Goal: Use online tool/utility: Utilize a website feature to perform a specific function

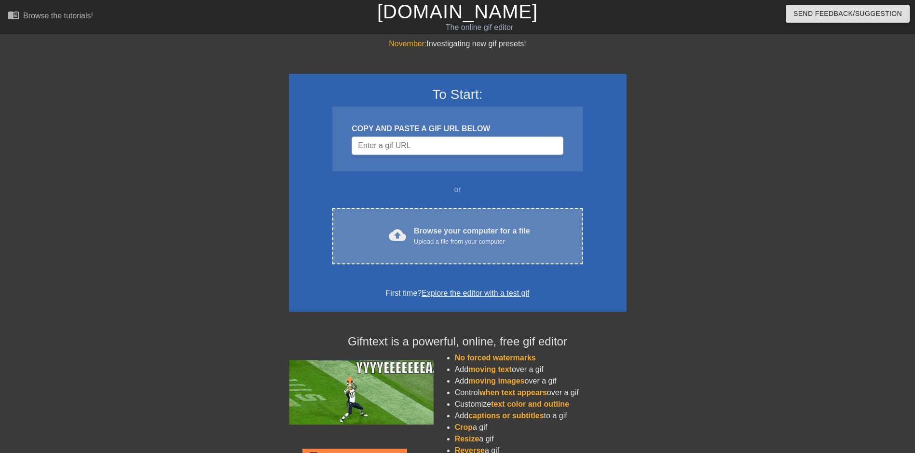
click at [444, 228] on div "Browse your computer for a file Upload a file from your computer" at bounding box center [472, 235] width 116 height 21
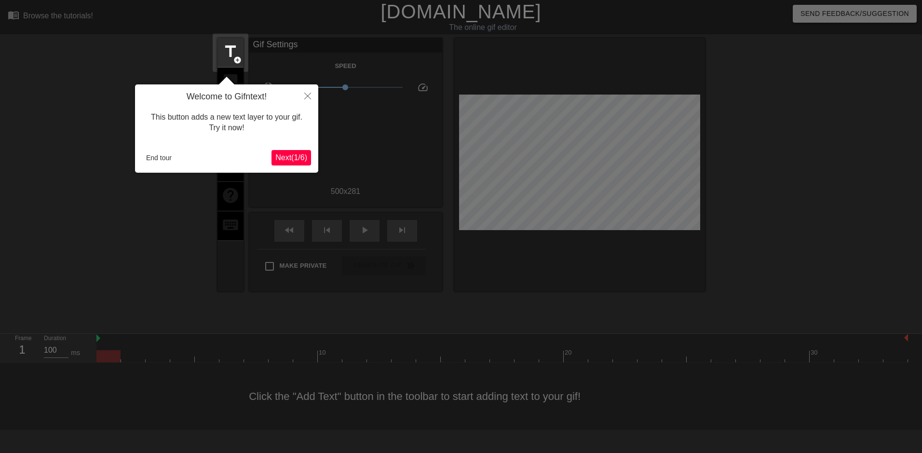
click at [300, 157] on span "Next ( 1 / 6 )" at bounding box center [291, 157] width 32 height 8
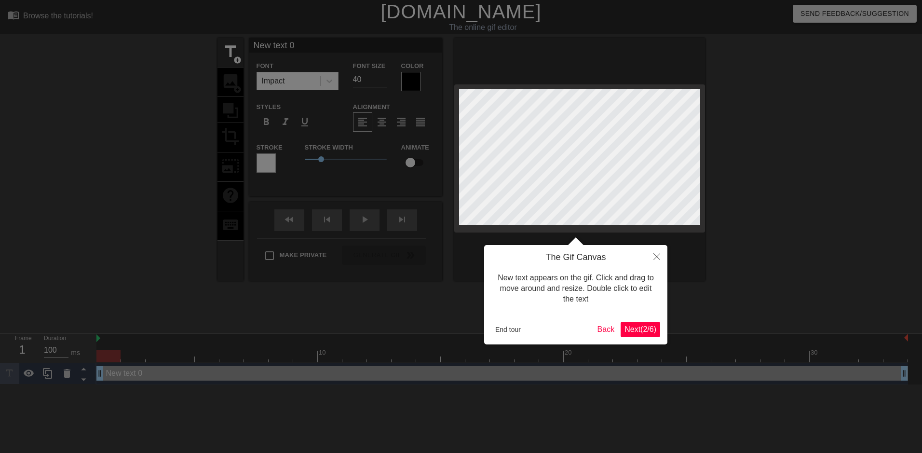
click at [648, 327] on span "Next ( 2 / 6 )" at bounding box center [641, 329] width 32 height 8
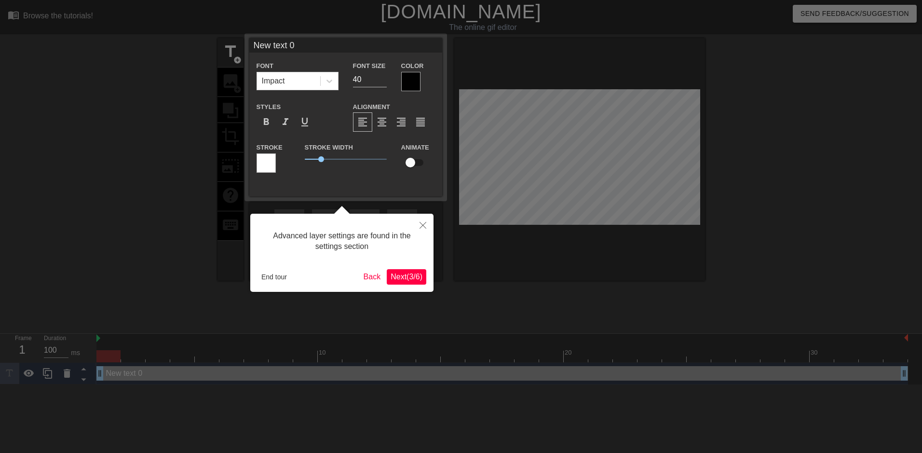
click at [611, 158] on div at bounding box center [461, 226] width 922 height 453
click at [407, 276] on span "Next ( 3 / 6 )" at bounding box center [407, 277] width 32 height 8
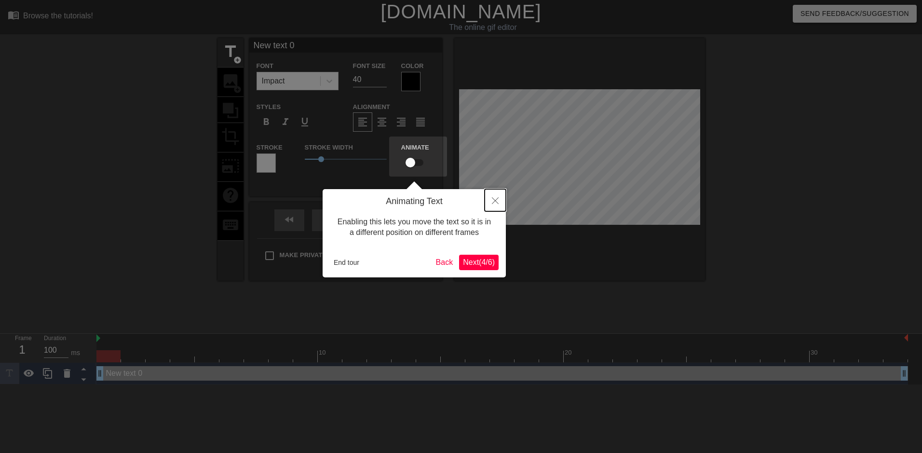
click at [498, 201] on icon "Close" at bounding box center [495, 200] width 7 height 7
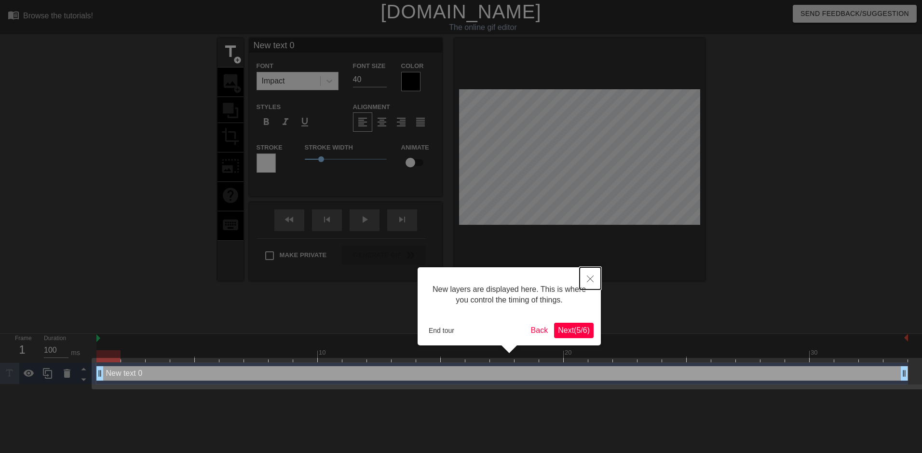
click at [593, 277] on icon "Close" at bounding box center [590, 278] width 7 height 7
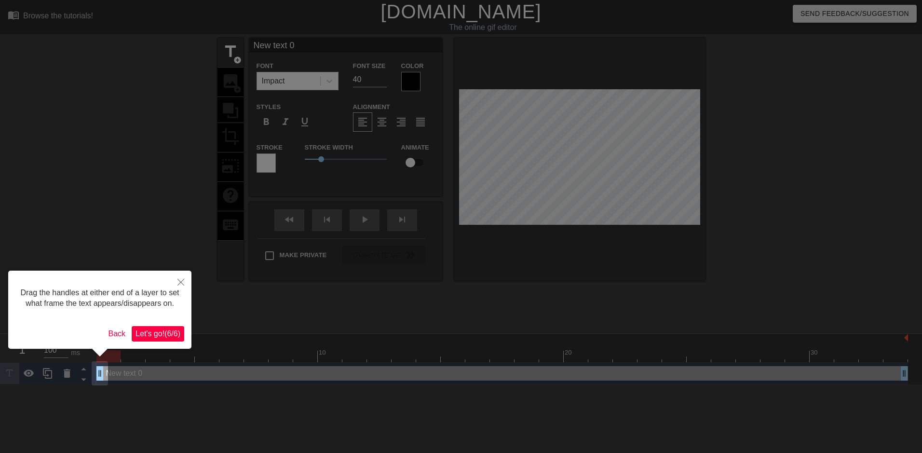
click at [161, 330] on span "Let's go! ( 6 / 6 )" at bounding box center [158, 333] width 45 height 8
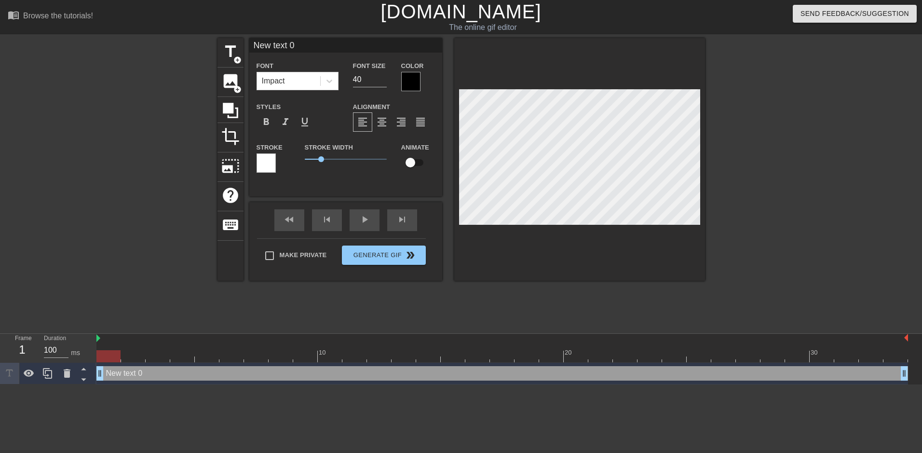
scroll to position [1, 1]
type input "I"
type textarea "I"
type input "IM"
type textarea "IM"
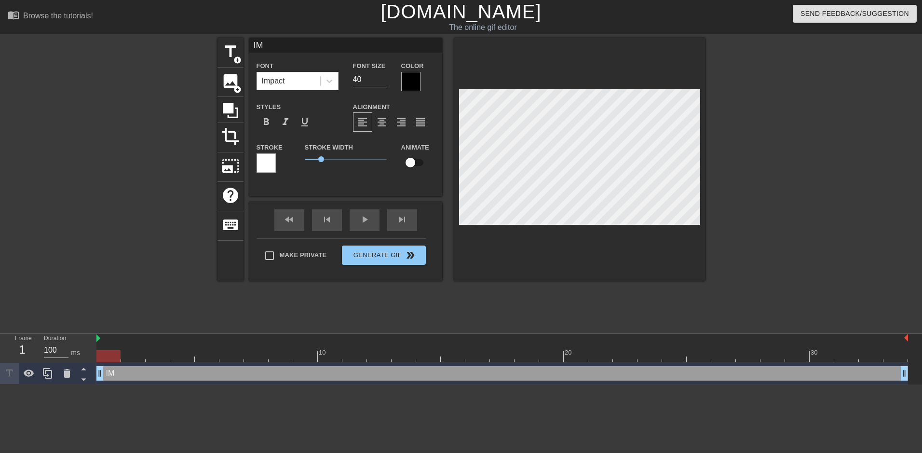
type input "IMA"
type textarea "IMA"
type input "[DEMOGRAPHIC_DATA]"
type textarea "[DEMOGRAPHIC_DATA]"
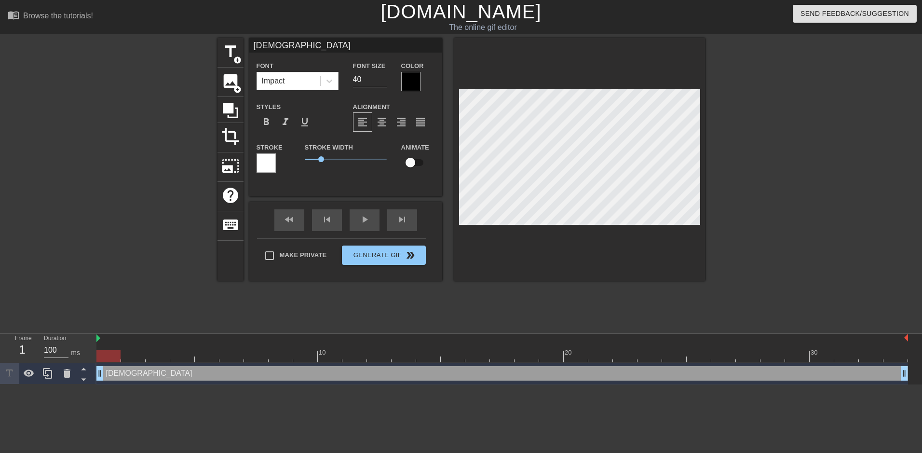
type input "[DEMOGRAPHIC_DATA]"
type textarea "[DEMOGRAPHIC_DATA]"
type input "[DEMOGRAPHIC_DATA]"
type textarea "[DEMOGRAPHIC_DATA]"
click at [369, 226] on div "play_arrow" at bounding box center [365, 220] width 30 height 22
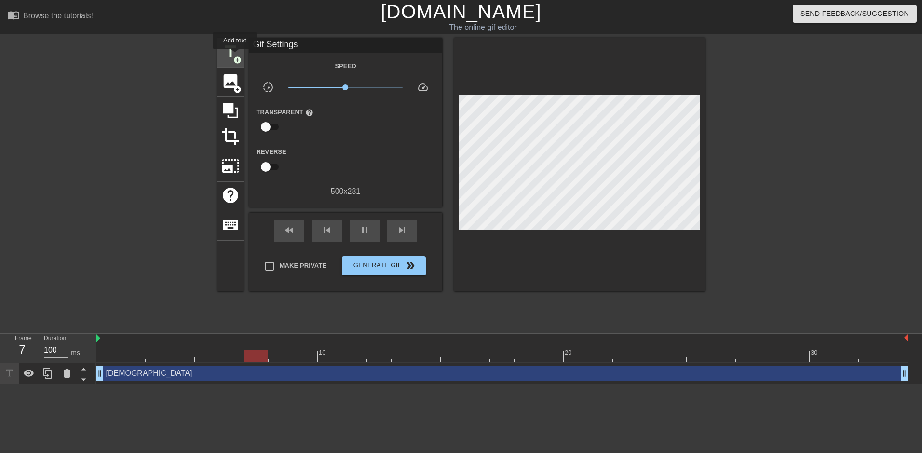
click at [235, 56] on span "add_circle" at bounding box center [237, 60] width 8 height 8
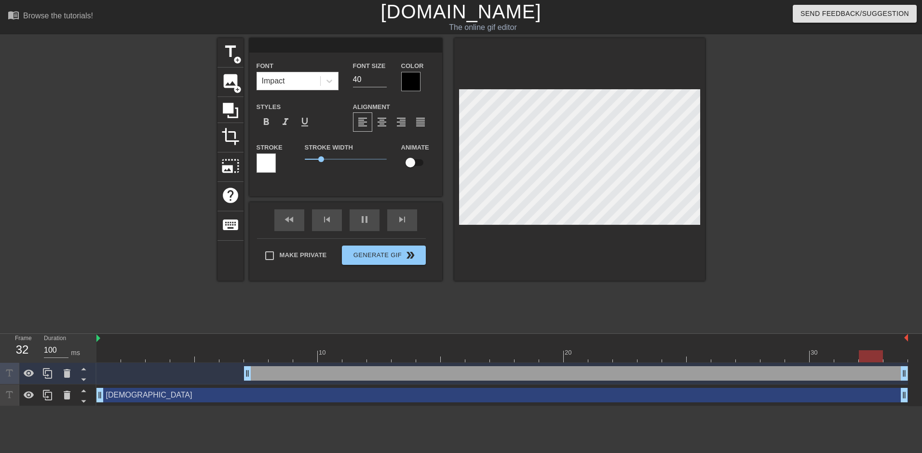
type input "I"
type textarea "I"
type input "IM"
type textarea "IM"
type input "IMA"
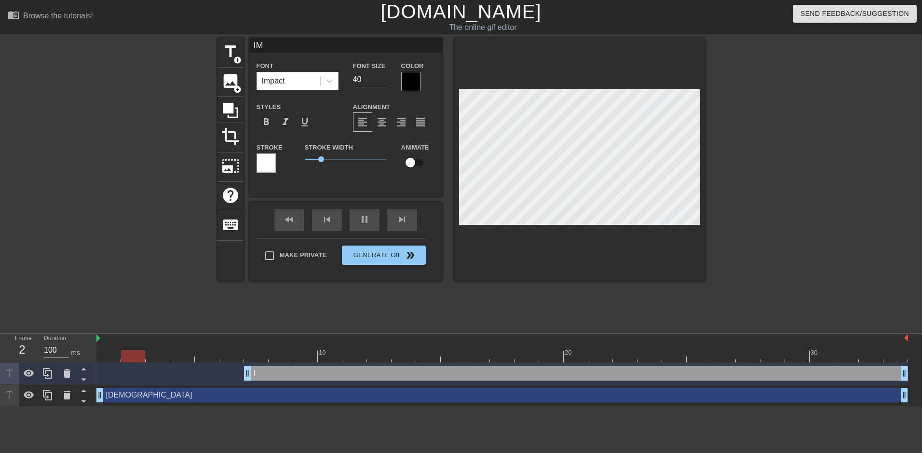
type textarea "IMA"
type input "[DEMOGRAPHIC_DATA]"
type textarea "[DEMOGRAPHIC_DATA]"
click at [808, 143] on div at bounding box center [789, 182] width 145 height 289
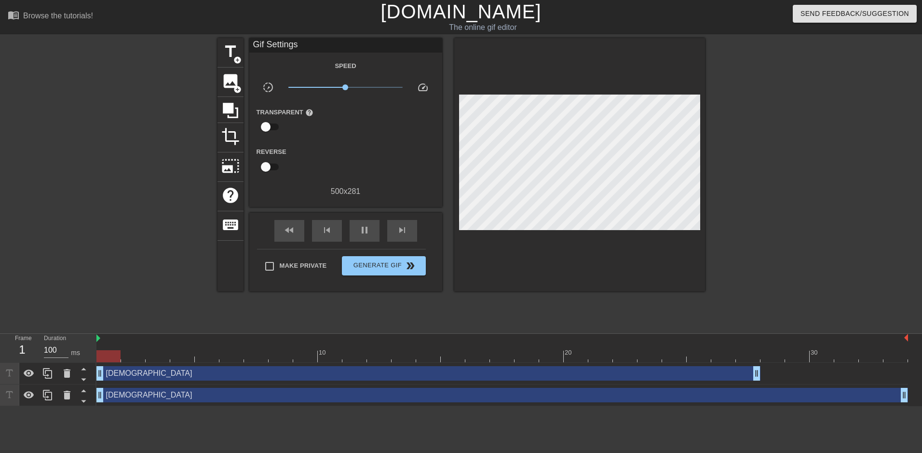
drag, startPoint x: 313, startPoint y: 377, endPoint x: 167, endPoint y: 379, distance: 145.2
click at [167, 379] on div "IMAM drag_handle drag_handle" at bounding box center [428, 373] width 664 height 14
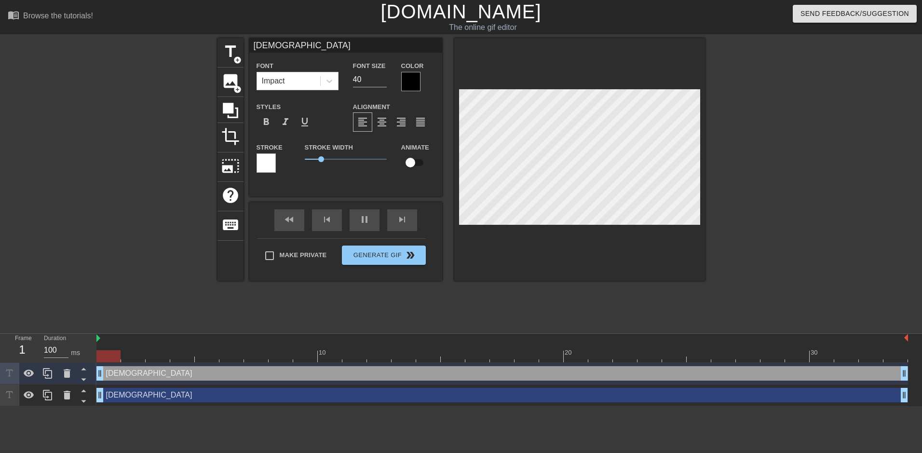
drag, startPoint x: 756, startPoint y: 375, endPoint x: 901, endPoint y: 375, distance: 145.7
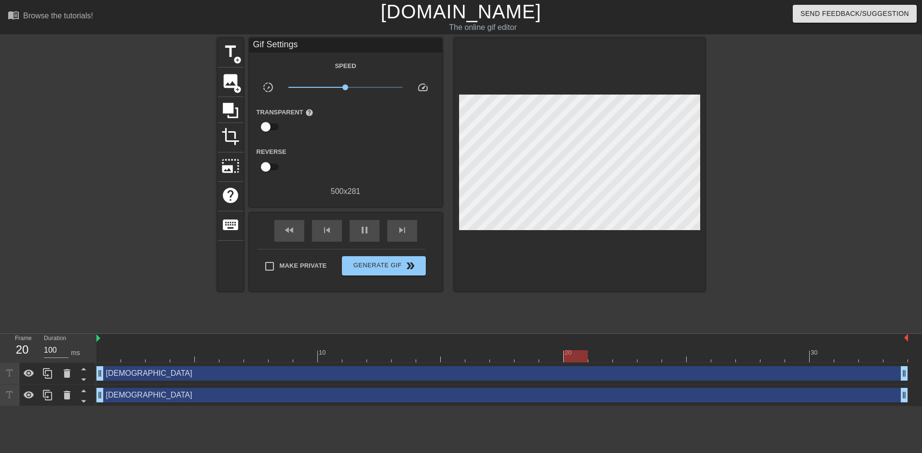
click at [402, 306] on div "title add_circle image add_circle crop photo_size_select_large help keyboard Gi…" at bounding box center [462, 182] width 488 height 289
click at [400, 267] on span "Generate Gif double_arrow" at bounding box center [384, 266] width 76 height 12
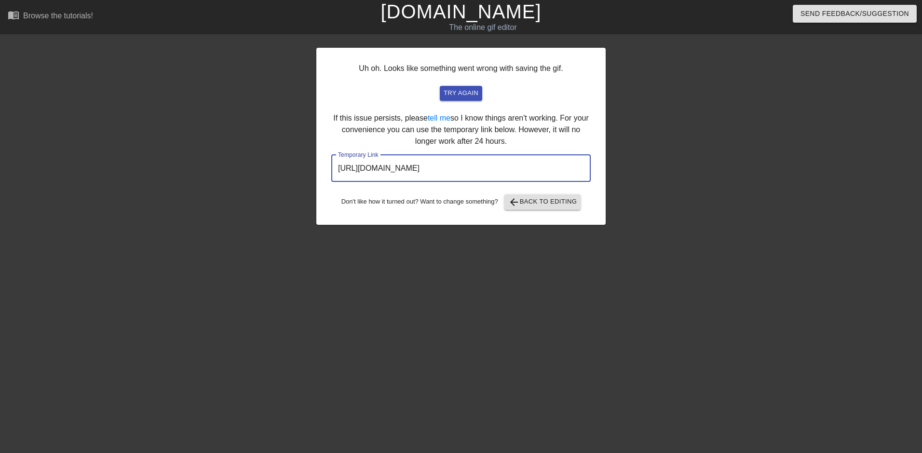
click at [524, 168] on input "[URL][DOMAIN_NAME]" at bounding box center [460, 168] width 259 height 27
